Goal: Information Seeking & Learning: Learn about a topic

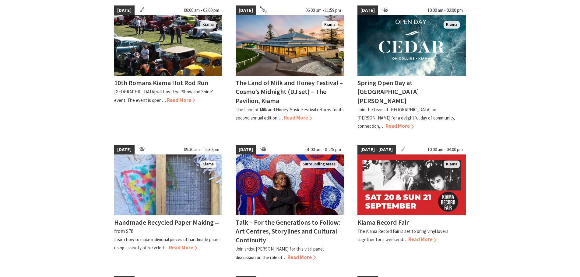
scroll to position [152, 0]
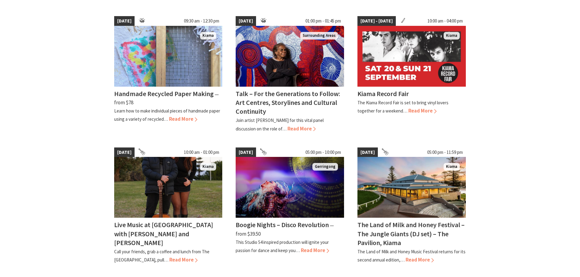
scroll to position [365, 0]
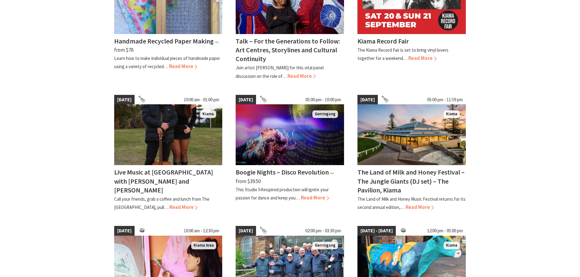
click at [477, 145] on section "14 Sep 25 08:00 am - 02:00 pm Kiama 10th Romans Kiama Hot Rod Run Black Beach R…" at bounding box center [290, 96] width 580 height 587
click at [493, 152] on section "14 Sep 25 08:00 am - 02:00 pm Kiama 10th Romans Kiama Hot Rod Run Black Beach R…" at bounding box center [290, 96] width 580 height 587
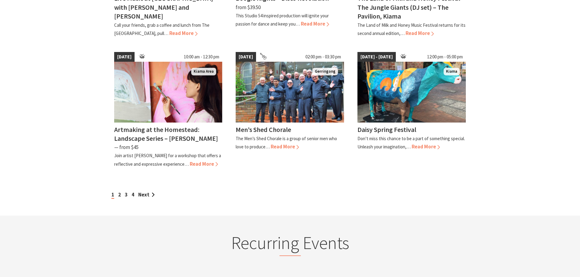
scroll to position [578, 0]
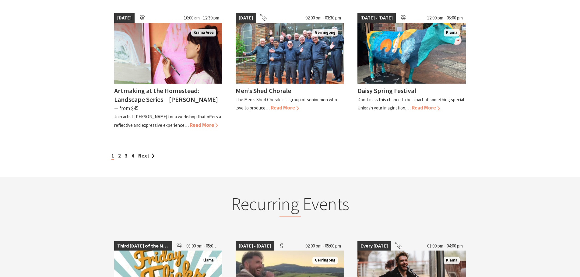
click at [138, 142] on div "1 2 3 4 Next" at bounding box center [289, 150] width 365 height 20
click at [148, 152] on link "Next" at bounding box center [146, 155] width 16 height 7
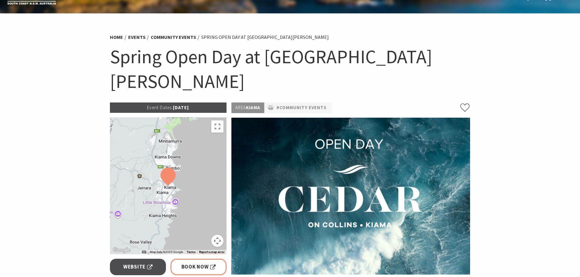
scroll to position [30, 0]
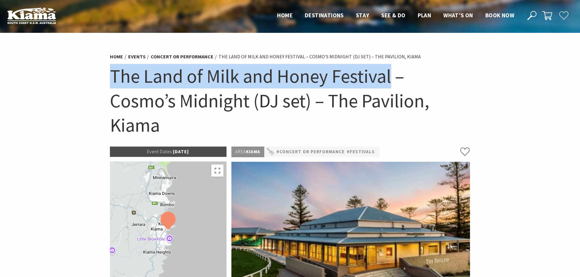
drag, startPoint x: 105, startPoint y: 71, endPoint x: 389, endPoint y: 74, distance: 284.1
click at [389, 74] on section "Home Events Concert or Performance The Land of Milk and Honey Festival – Cosmo’…" at bounding box center [290, 262] width 580 height 458
copy h1 "The Land of Milk and Honey Festival"
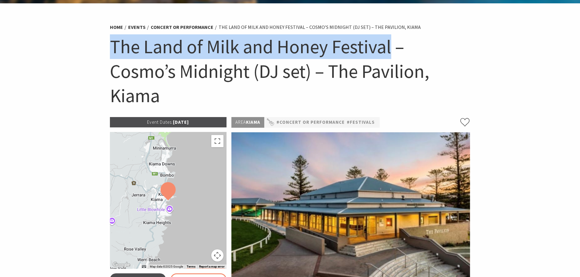
scroll to position [122, 0]
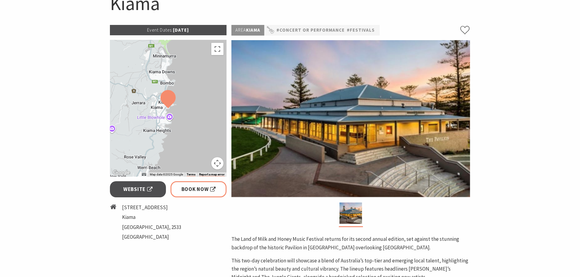
click at [466, 124] on img at bounding box center [350, 118] width 238 height 157
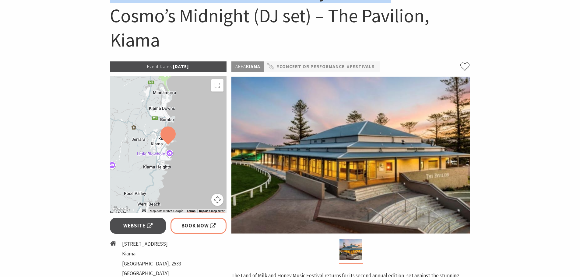
scroll to position [61, 0]
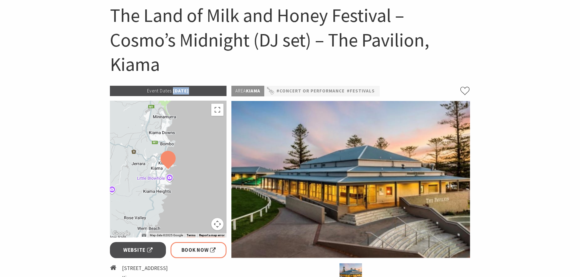
drag, startPoint x: 168, startPoint y: 90, endPoint x: 183, endPoint y: 90, distance: 15.2
click at [183, 90] on p "Event Dates: 19 Sep 2025" at bounding box center [168, 91] width 117 height 10
drag, startPoint x: 288, startPoint y: 55, endPoint x: 287, endPoint y: 58, distance: 3.5
click at [288, 56] on h1 "The Land of Milk and Honey Festival – Cosmo’s Midnight (DJ set) – The Pavilion,…" at bounding box center [290, 40] width 360 height 74
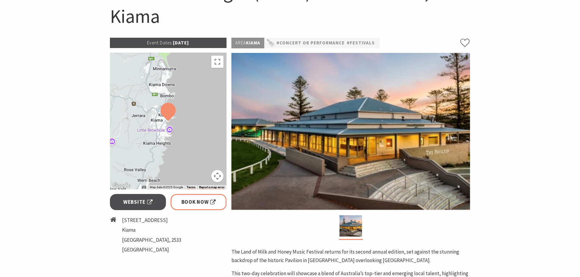
scroll to position [213, 0]
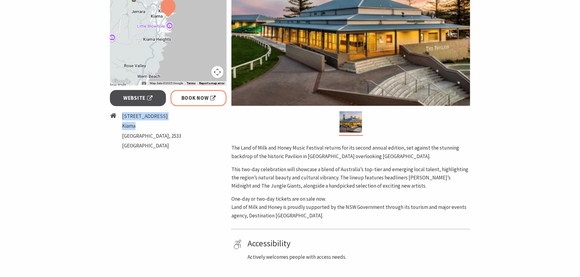
drag, startPoint x: 123, startPoint y: 117, endPoint x: 165, endPoint y: 123, distance: 42.5
click at [165, 123] on ul "2 Bong Bong Street Kiama New South Wales, 2533 Australia" at bounding box center [151, 131] width 59 height 39
copy ul "2 Bong Bong Street Kiama"
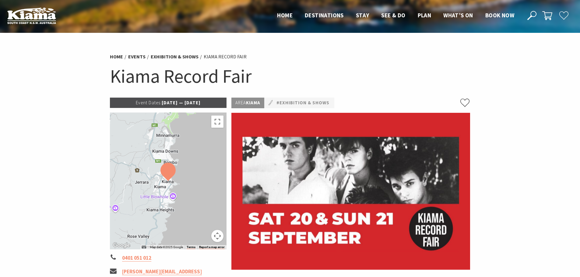
click at [182, 80] on h1 "Kiama Record Fair" at bounding box center [290, 76] width 360 height 25
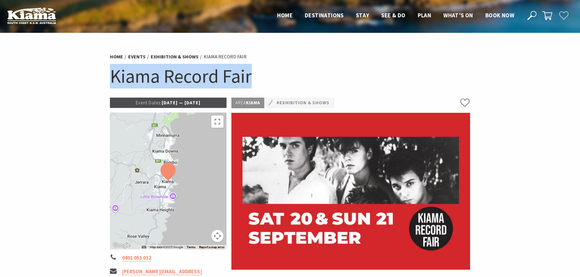
click at [182, 80] on h1 "Kiama Record Fair" at bounding box center [290, 76] width 360 height 25
copy section "Kiama Record Fair"
click at [311, 68] on h1 "Kiama Record Fair" at bounding box center [290, 76] width 360 height 25
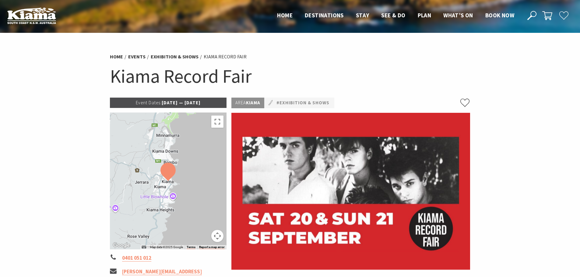
click at [316, 83] on h1 "Kiama Record Fair" at bounding box center [290, 76] width 360 height 25
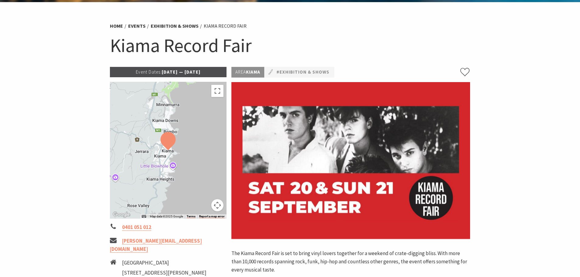
scroll to position [30, 0]
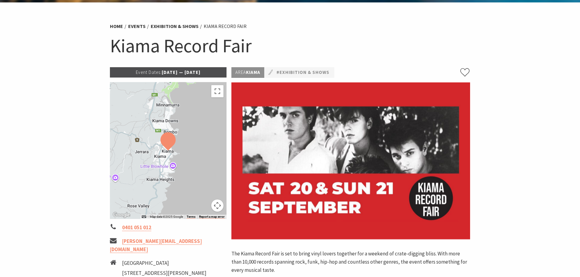
drag, startPoint x: 151, startPoint y: 71, endPoint x: 200, endPoint y: 71, distance: 49.0
click at [200, 71] on p "Event Dates: 20 Sep 2025 — 21 Sep 2025" at bounding box center [168, 72] width 117 height 10
copy p "20 Sep 2025 — 21 Sep"
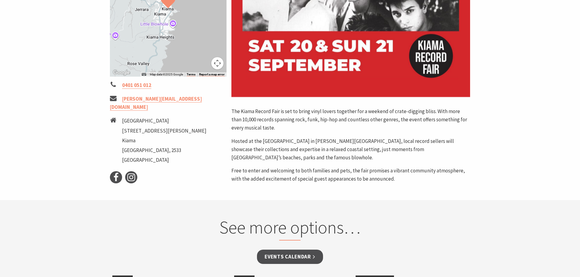
scroll to position [213, 0]
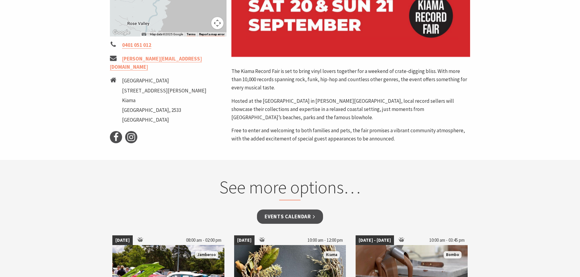
click at [218, 121] on div "Event Dates: 20 Sep 2025 — 21 Sep 2025 ← Move left → Move right ↑ Move up ↓ Mov…" at bounding box center [168, 14] width 122 height 259
click at [121, 77] on li "Masonic Lodge 34 Collins st Kiama NSW, 2533 Australia" at bounding box center [168, 101] width 117 height 49
drag, startPoint x: 121, startPoint y: 71, endPoint x: 125, endPoint y: 73, distance: 3.8
click at [125, 77] on li "Masonic Lodge 34 Collins st Kiama NSW, 2533 Australia" at bounding box center [168, 101] width 117 height 49
click at [141, 77] on ul "Masonic Lodge 34 Collins st Kiama NSW, 2533 Australia" at bounding box center [164, 101] width 84 height 49
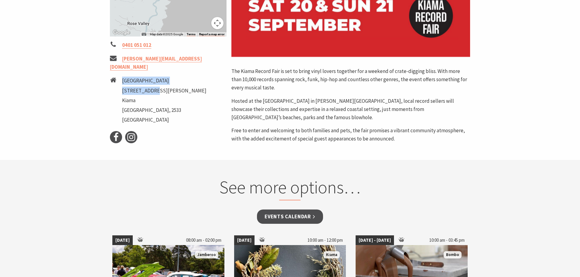
drag, startPoint x: 122, startPoint y: 72, endPoint x: 150, endPoint y: 80, distance: 28.9
click at [150, 80] on ul "Masonic Lodge 34 Collins st Kiama NSW, 2533 Australia" at bounding box center [164, 101] width 84 height 49
copy ul "Masonic Lodge 34 Collins st"
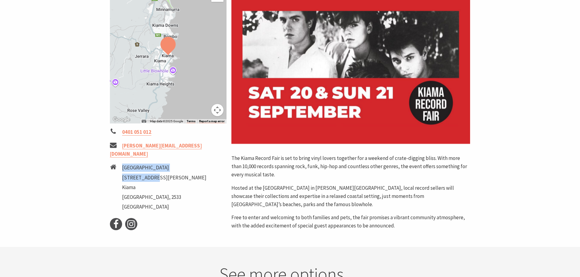
scroll to position [30, 0]
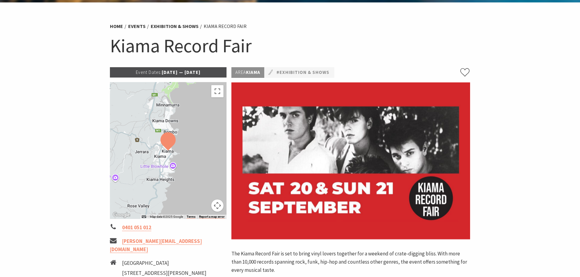
click at [352, 44] on h1 "Kiama Record Fair" at bounding box center [290, 45] width 360 height 25
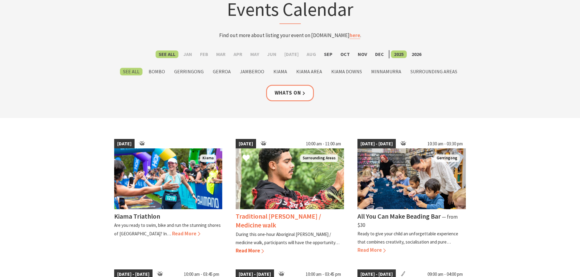
scroll to position [61, 0]
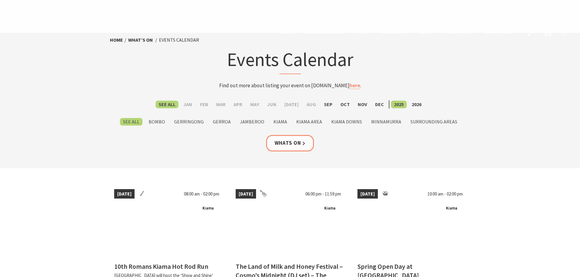
scroll to position [578, 0]
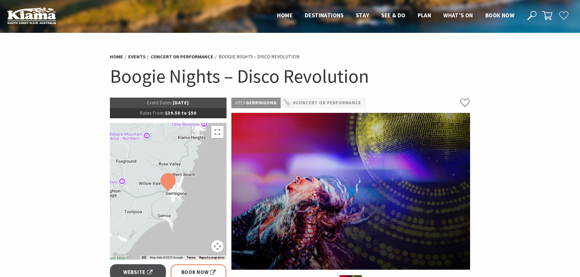
click at [294, 77] on h1 "Boogie Nights – Disco Revolution" at bounding box center [290, 76] width 360 height 25
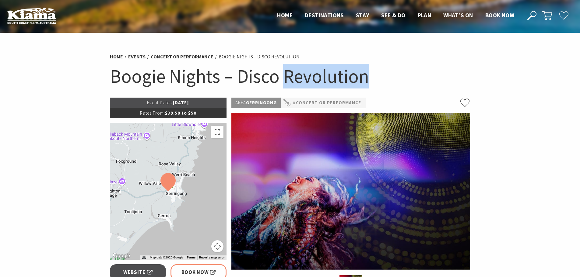
click at [294, 77] on h1 "Boogie Nights – Disco Revolution" at bounding box center [290, 76] width 360 height 25
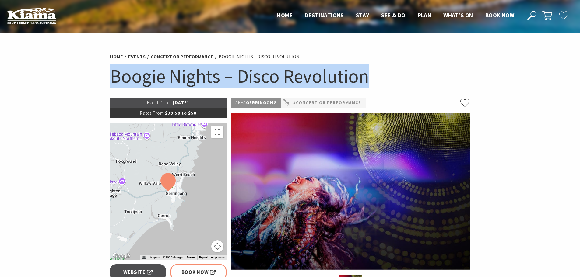
click at [294, 77] on h1 "Boogie Nights – Disco Revolution" at bounding box center [290, 76] width 360 height 25
click at [260, 75] on h1 "Boogie Nights – Disco Revolution" at bounding box center [290, 76] width 360 height 25
drag, startPoint x: 109, startPoint y: 73, endPoint x: 382, endPoint y: 79, distance: 272.9
click at [382, 79] on div "Home Events Concert or Performance Boogie Nights – Disco Revolution Boogie Nigh…" at bounding box center [289, 74] width 365 height 48
copy h1 "Boogie Nights – Disco Revolution"
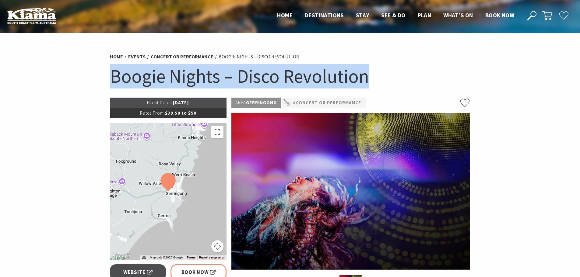
click at [403, 79] on h1 "Boogie Nights – Disco Revolution" at bounding box center [290, 76] width 360 height 25
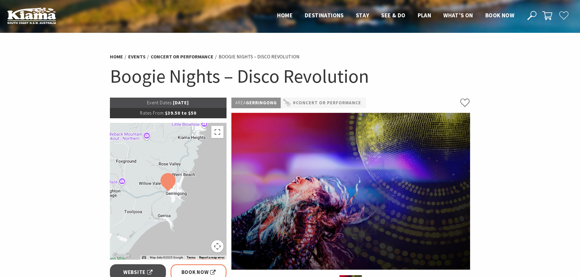
scroll to position [122, 0]
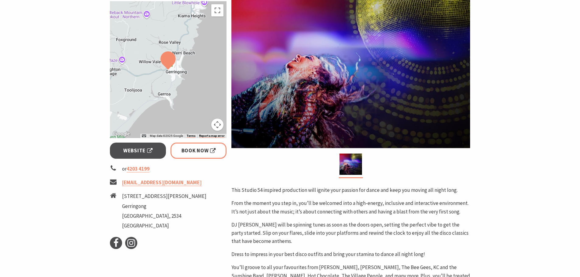
drag, startPoint x: 353, startPoint y: 104, endPoint x: 344, endPoint y: 106, distance: 9.4
click at [344, 106] on img at bounding box center [350, 69] width 238 height 157
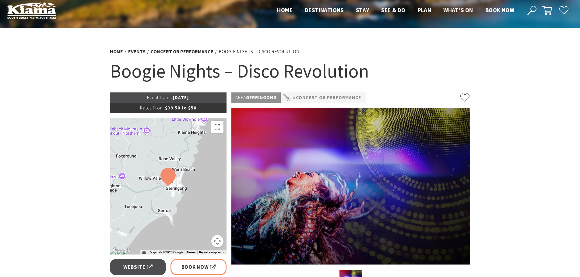
scroll to position [0, 0]
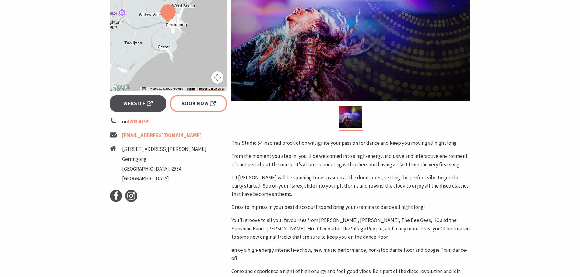
scroll to position [183, 0]
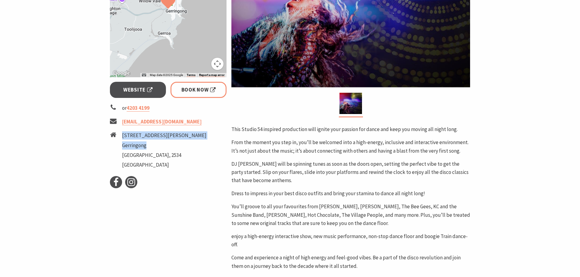
drag, startPoint x: 124, startPoint y: 136, endPoint x: 147, endPoint y: 146, distance: 25.2
click at [147, 146] on ul "18 Belinda Street Gerringong New South Wales, 2534 Australia" at bounding box center [164, 150] width 84 height 39
copy ul "18 Belinda Street Gerringong"
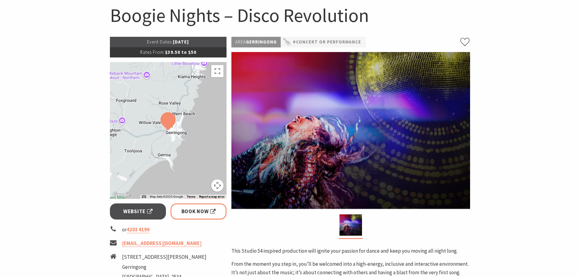
click at [67, 45] on section "Home Events Concert or Performance Boogie Nights – Disco Revolution Boogie Nigh…" at bounding box center [290, 236] width 580 height 528
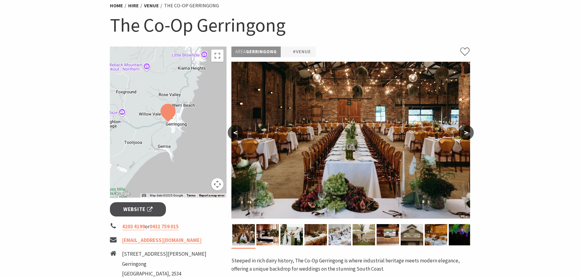
scroll to position [152, 0]
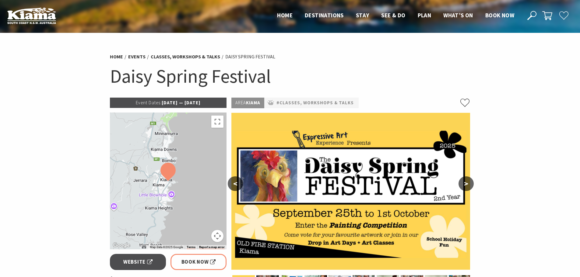
click at [188, 85] on h1 "Daisy Spring Festival" at bounding box center [290, 76] width 360 height 25
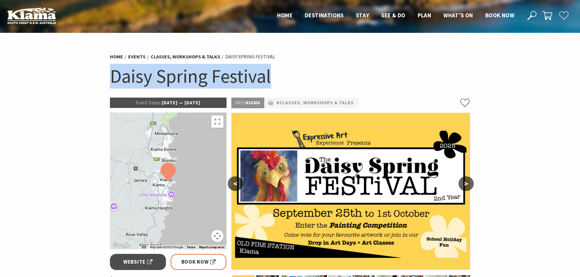
click at [188, 85] on h1 "Daisy Spring Festival" at bounding box center [290, 76] width 360 height 25
copy section "Daisy Spring Festival"
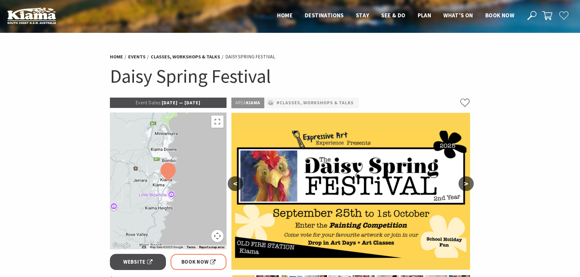
click at [385, 98] on div "Area Kiama #Classes, Workshops & Talks" at bounding box center [350, 103] width 238 height 11
click at [203, 81] on h1 "Daisy Spring Festival" at bounding box center [290, 76] width 360 height 25
click at [202, 78] on h1 "Daisy Spring Festival" at bounding box center [290, 76] width 360 height 25
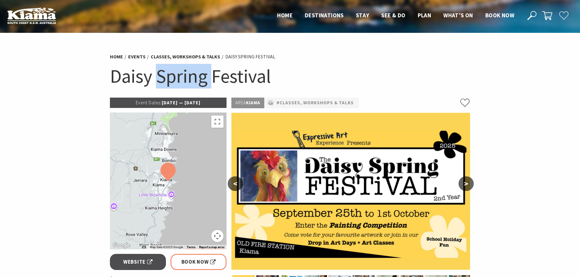
click at [203, 77] on h1 "Daisy Spring Festival" at bounding box center [290, 76] width 360 height 25
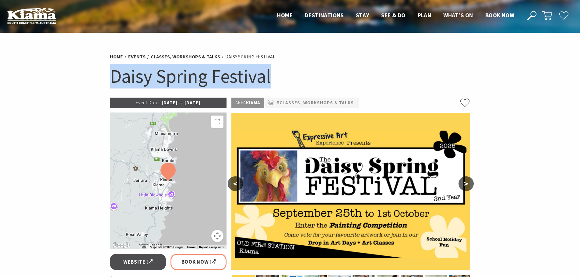
click at [203, 77] on h1 "Daisy Spring Festival" at bounding box center [290, 76] width 360 height 25
click at [403, 63] on div "Home Events Classes, Workshops & Talks Daisy Spring Festival Daisy Spring Festi…" at bounding box center [289, 74] width 365 height 48
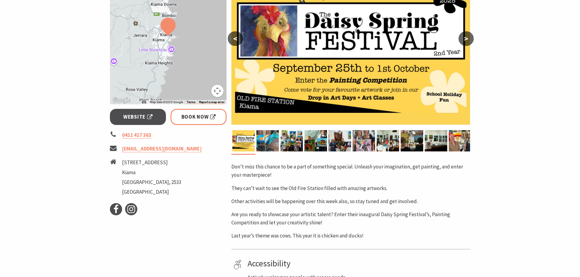
scroll to position [152, 0]
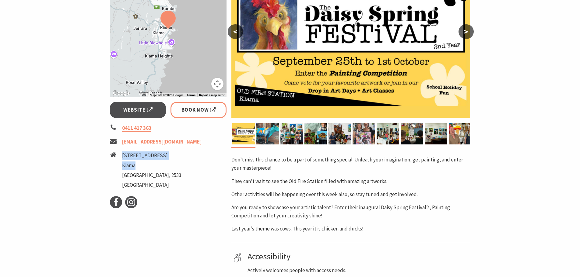
drag, startPoint x: 123, startPoint y: 155, endPoint x: 140, endPoint y: 166, distance: 19.8
click at [140, 166] on ul "40 Shoalhaven Street Kiama New South Wales, 2533 Australia" at bounding box center [151, 170] width 59 height 39
copy ul "40 Shoalhaven Street Kiama"
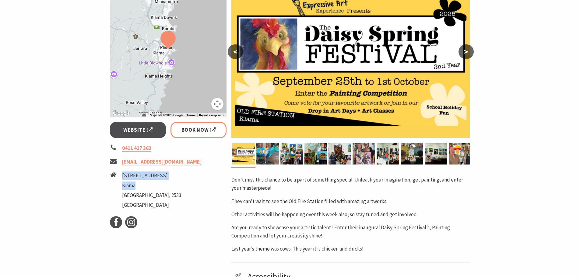
scroll to position [122, 0]
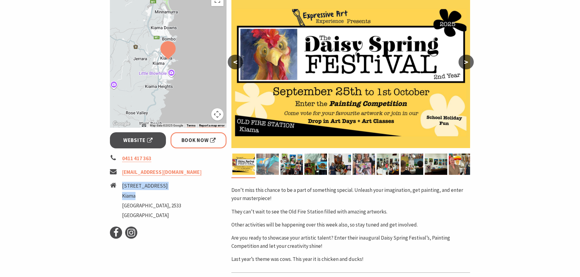
click at [265, 167] on img at bounding box center [267, 164] width 23 height 21
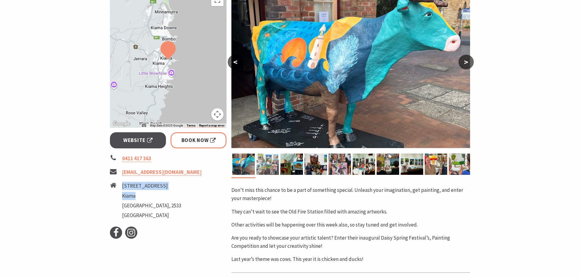
click at [274, 163] on img at bounding box center [267, 164] width 23 height 21
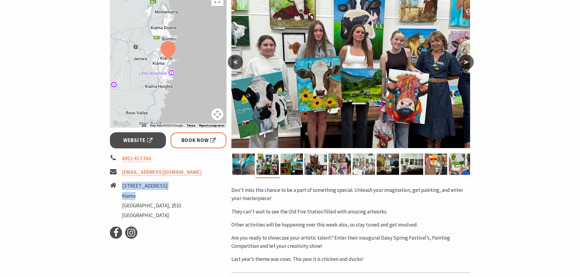
click at [366, 165] on img at bounding box center [363, 164] width 23 height 21
